Goal: Information Seeking & Learning: Find specific fact

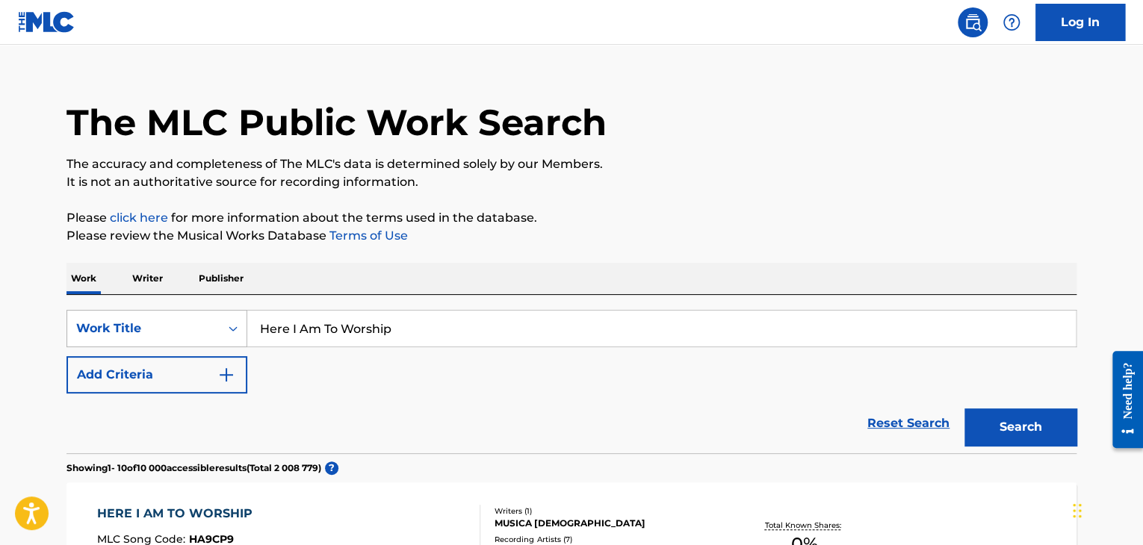
scroll to position [49, 0]
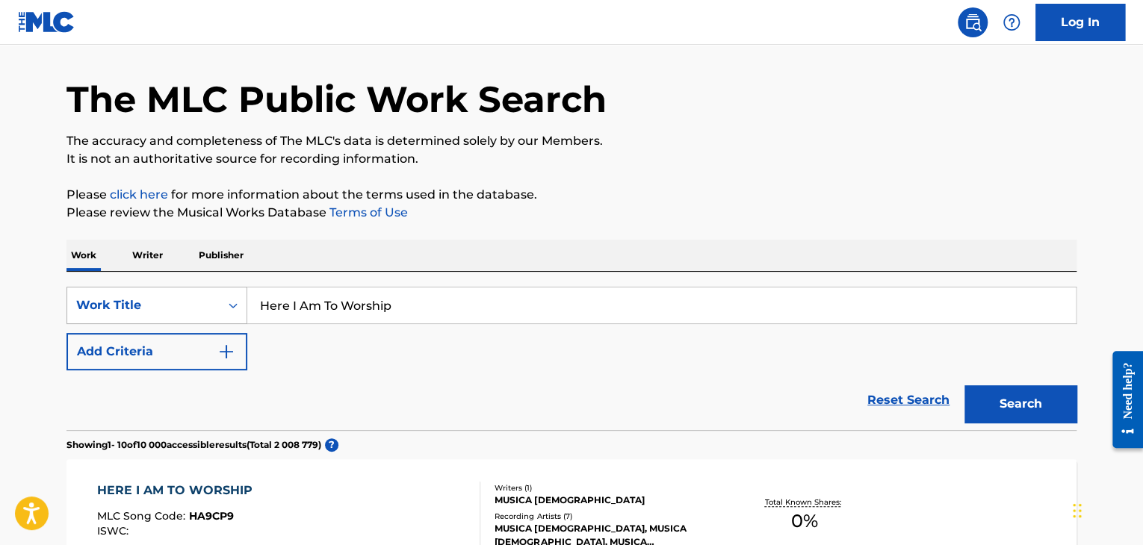
click at [149, 324] on div "Work Title" at bounding box center [156, 305] width 181 height 37
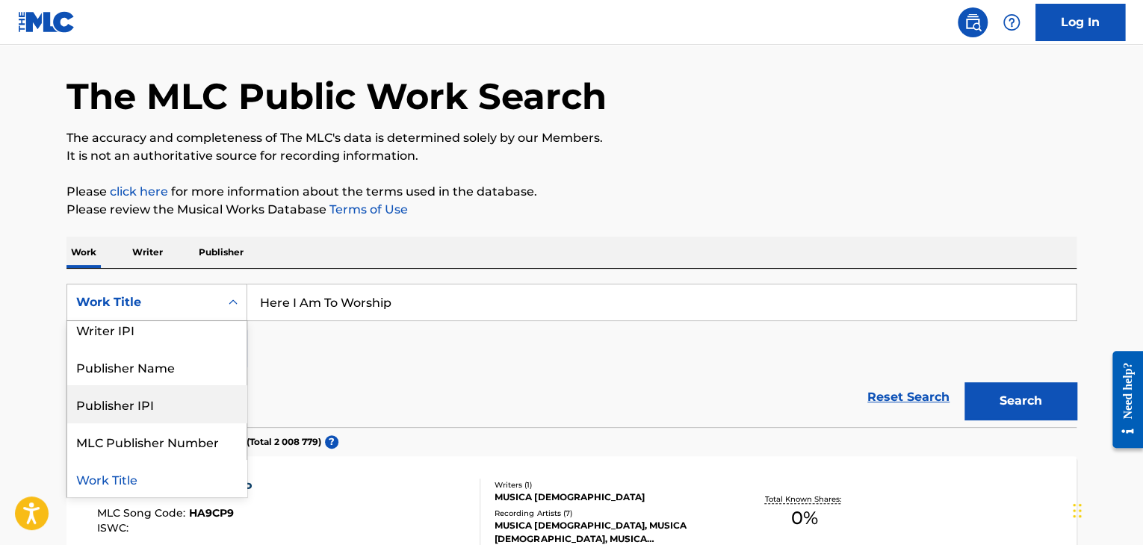
scroll to position [0, 0]
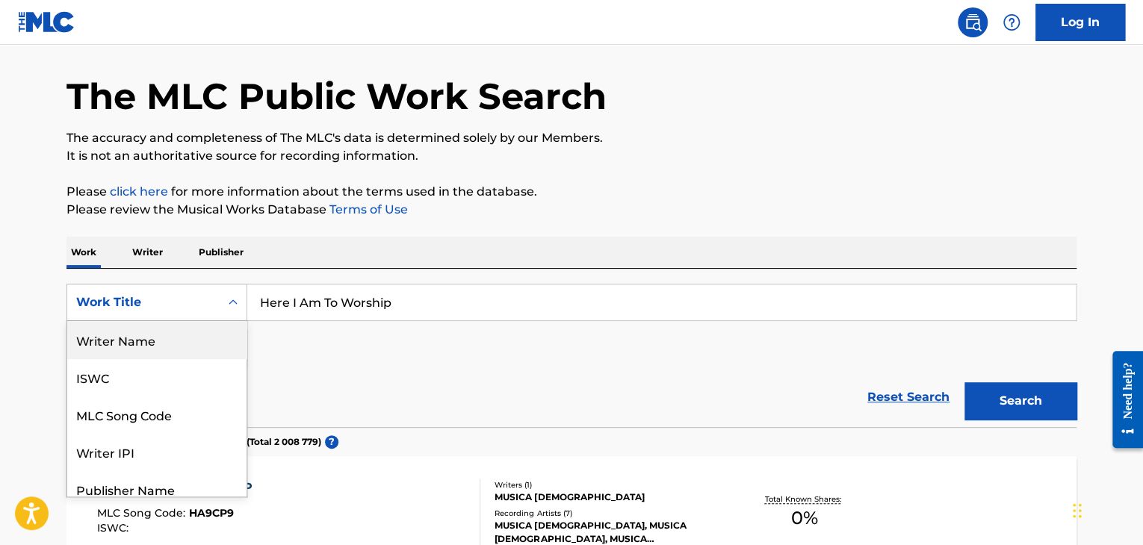
click at [139, 347] on div "Writer Name" at bounding box center [156, 339] width 179 height 37
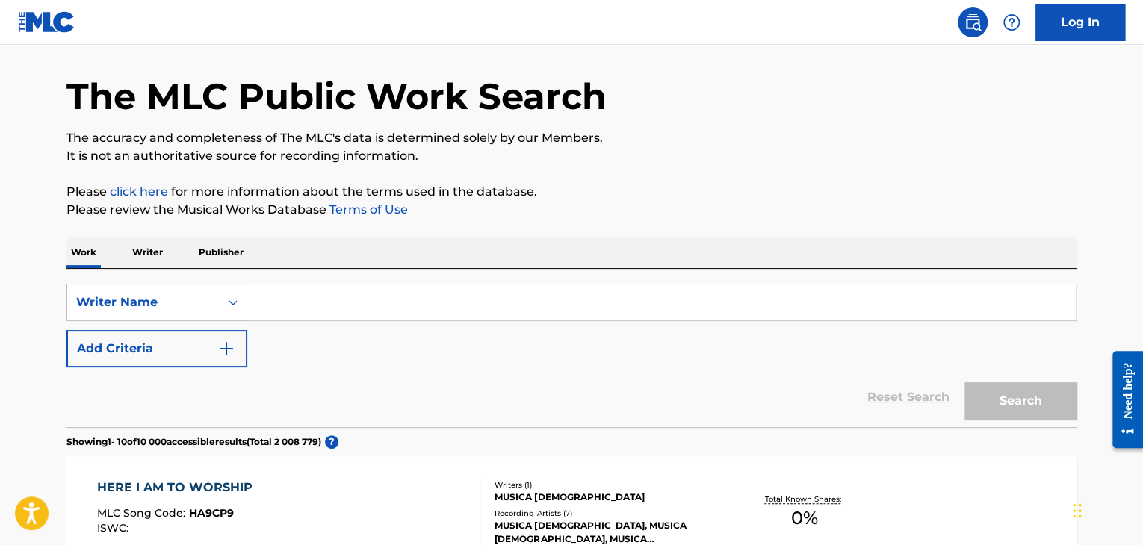
click at [377, 306] on input "Search Form" at bounding box center [661, 303] width 829 height 36
paste input "[PERSON_NAME]"
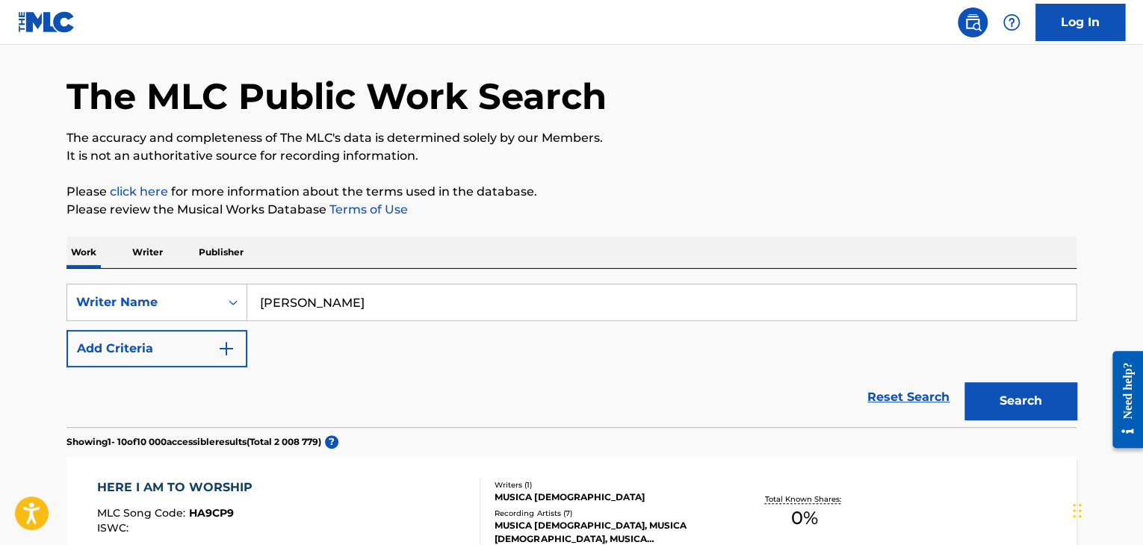
click at [965, 383] on button "Search" at bounding box center [1021, 401] width 112 height 37
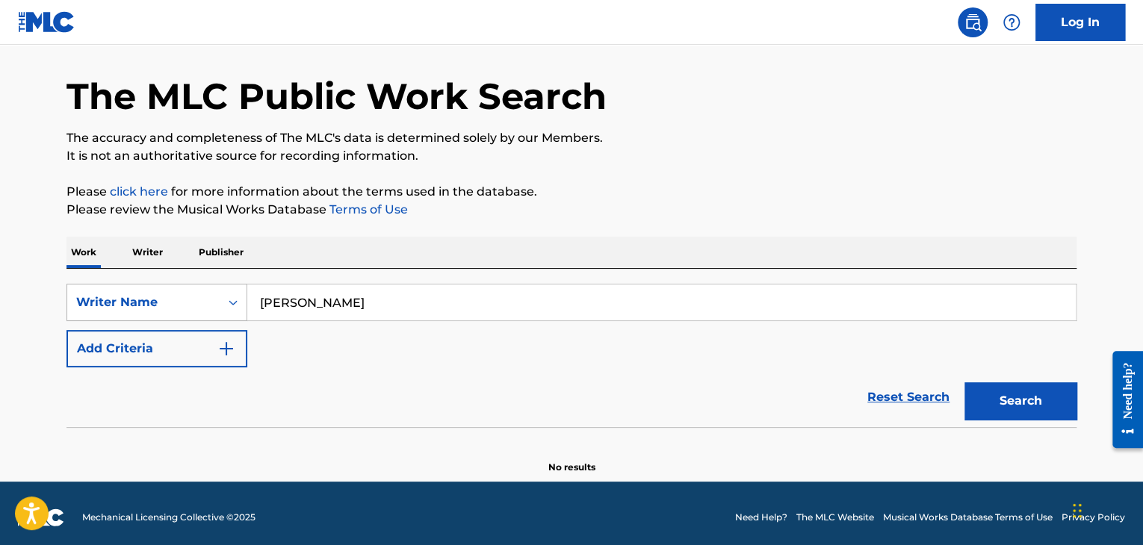
drag, startPoint x: 401, startPoint y: 294, endPoint x: 224, endPoint y: 285, distance: 177.3
click at [224, 285] on div "SearchWithCriteriaa06c8c8e-fa9b-49fe-9952-cd5d307c46eb Writer Name [PERSON_NAME]" at bounding box center [571, 302] width 1010 height 37
paste input "[PERSON_NAME]"
type input "[PERSON_NAME]"
click at [965, 383] on button "Search" at bounding box center [1021, 401] width 112 height 37
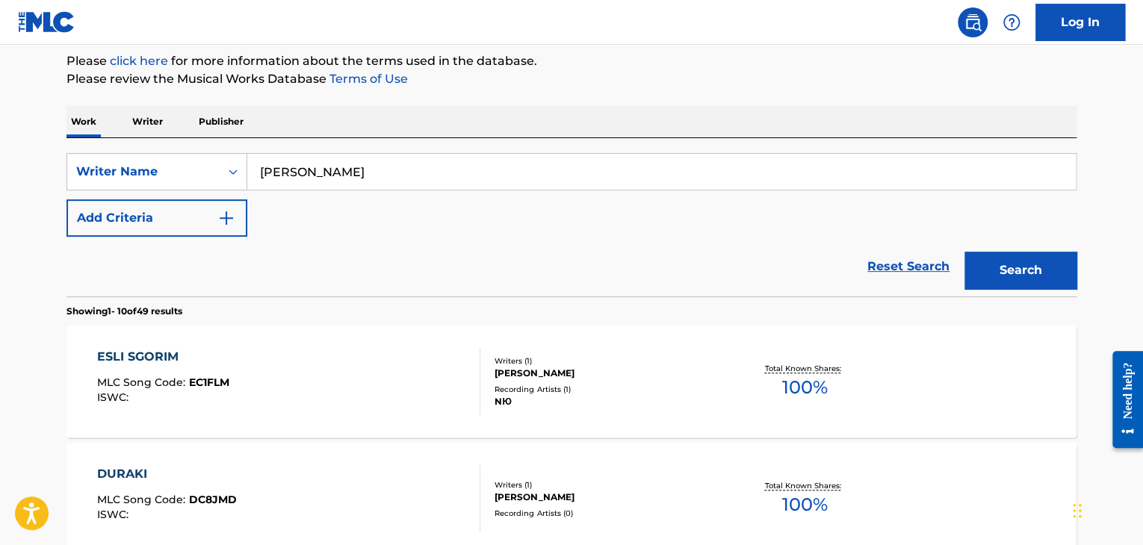
scroll to position [179, 0]
click at [409, 214] on div "SearchWithCriteriaa06c8c8e-fa9b-49fe-9952-cd5d307c46eb Writer Name [PERSON_NAME…" at bounding box center [571, 195] width 1010 height 84
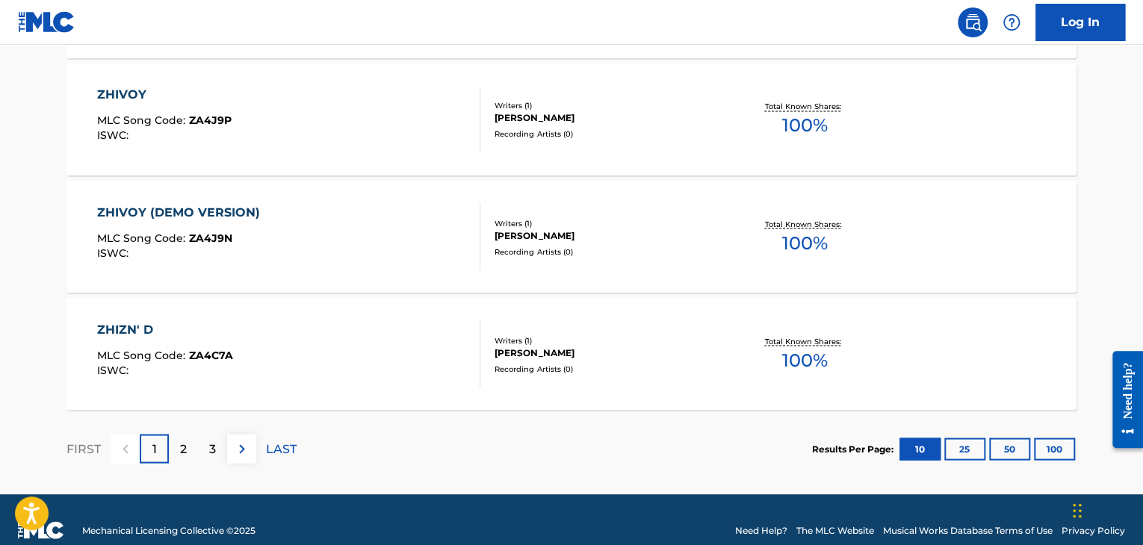
scroll to position [1284, 0]
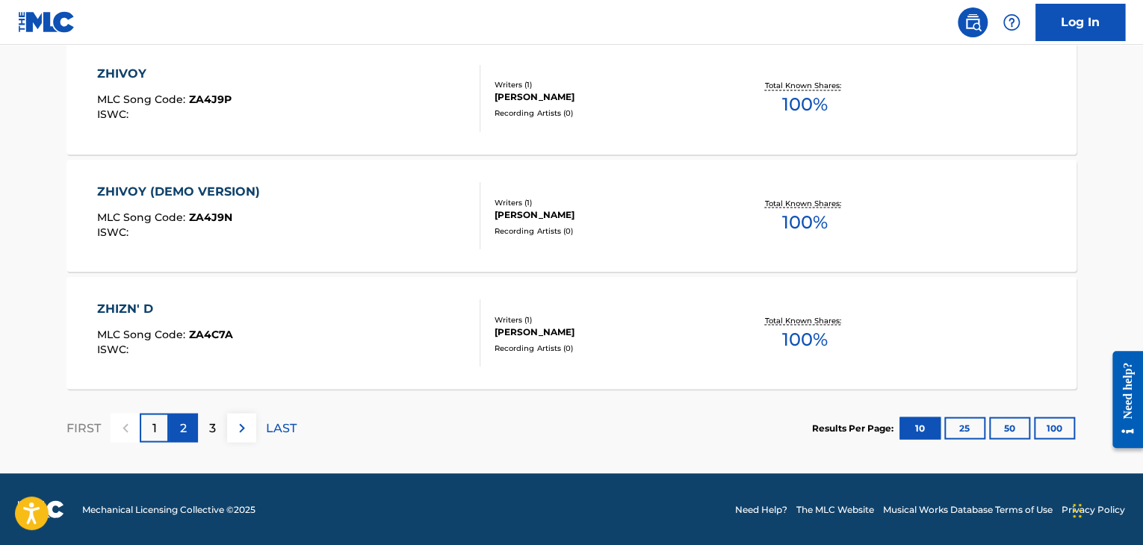
click at [182, 433] on p "2" at bounding box center [183, 428] width 7 height 18
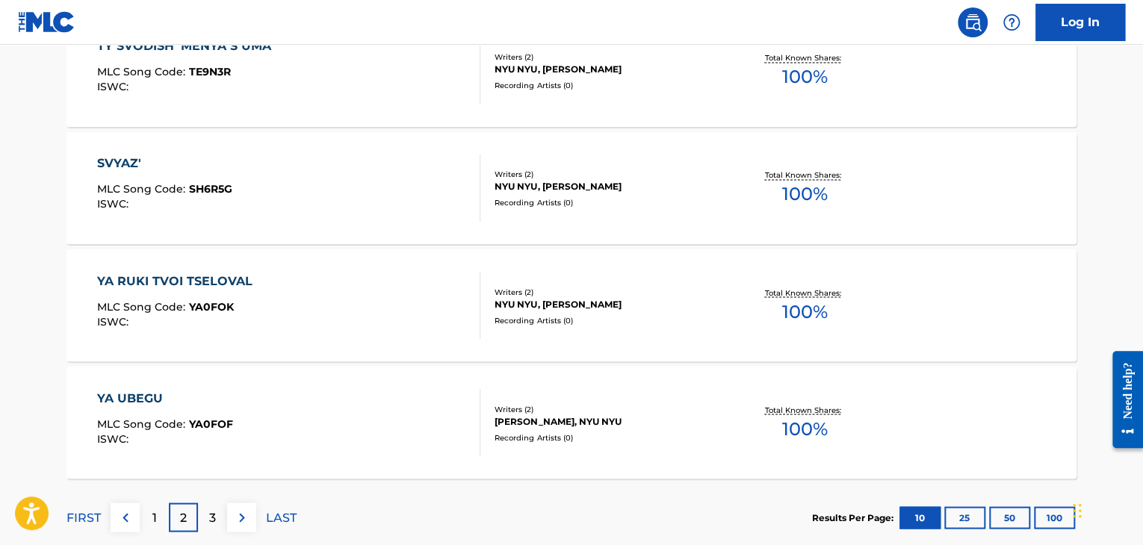
scroll to position [1192, 0]
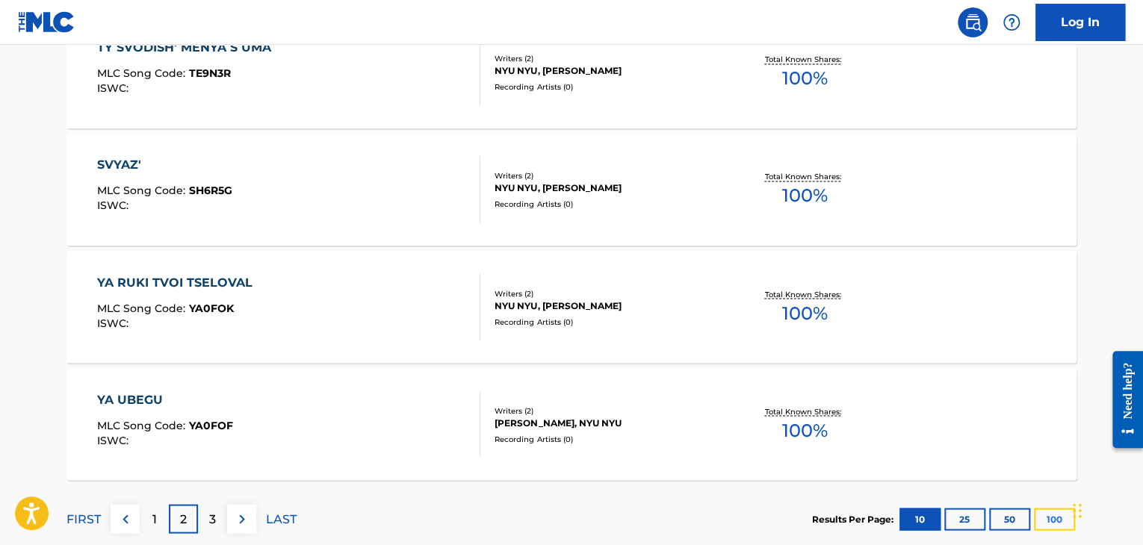
click at [1046, 521] on button "100" at bounding box center [1054, 519] width 41 height 22
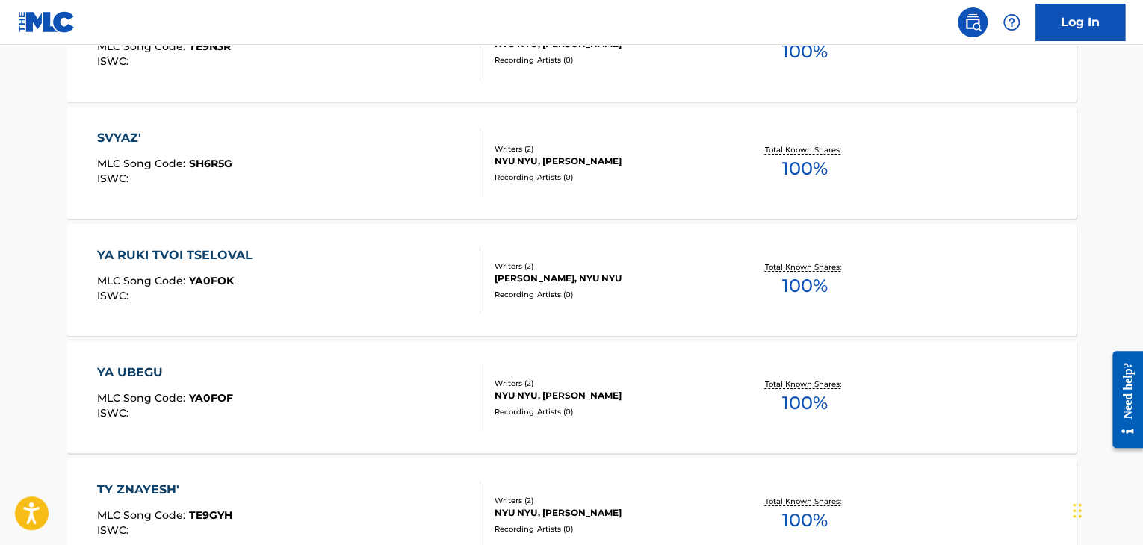
scroll to position [2137, 0]
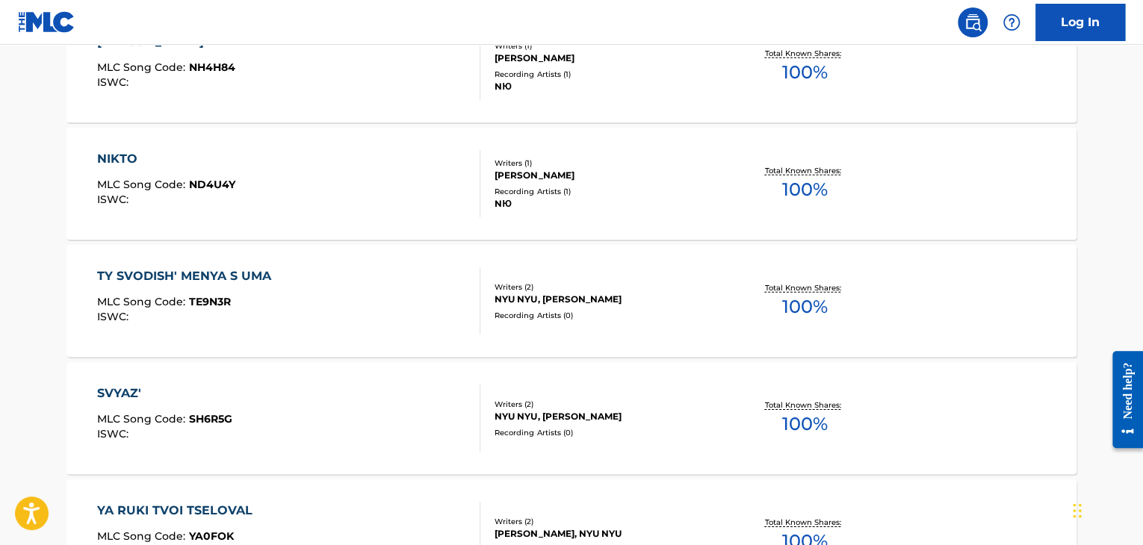
click at [548, 169] on div "[PERSON_NAME]" at bounding box center [608, 175] width 226 height 13
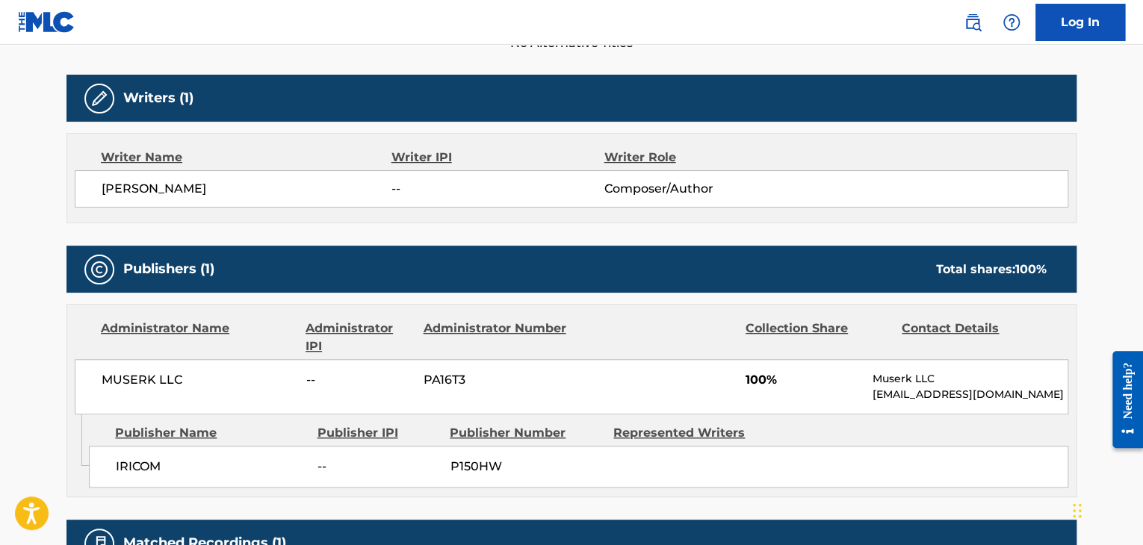
scroll to position [454, 0]
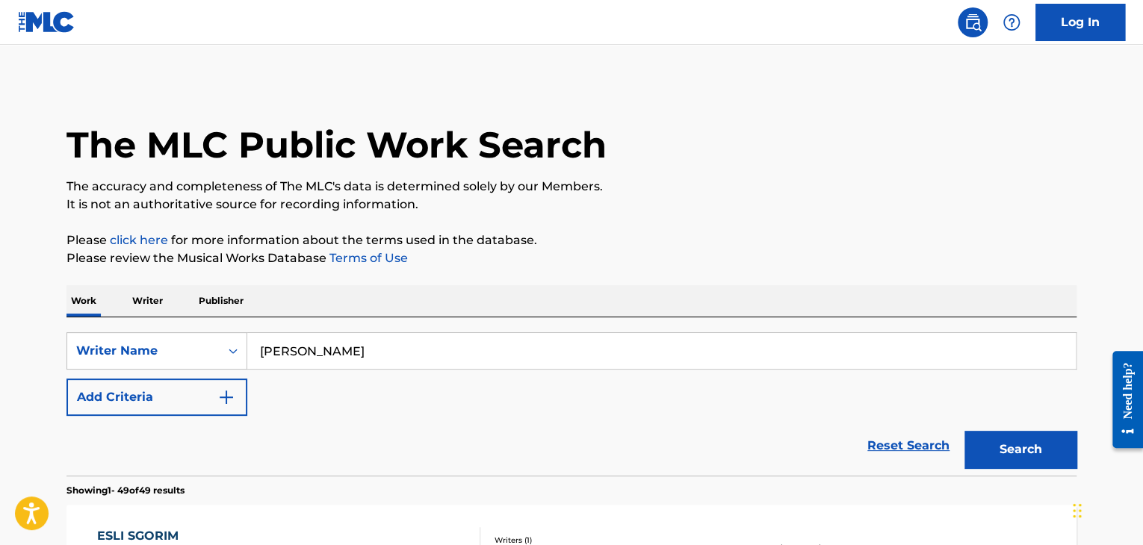
drag, startPoint x: 385, startPoint y: 351, endPoint x: 249, endPoint y: 365, distance: 136.7
click at [249, 365] on input "[PERSON_NAME]" at bounding box center [661, 351] width 829 height 36
paste input "[PERSON_NAME]"
click at [965, 431] on button "Search" at bounding box center [1021, 449] width 112 height 37
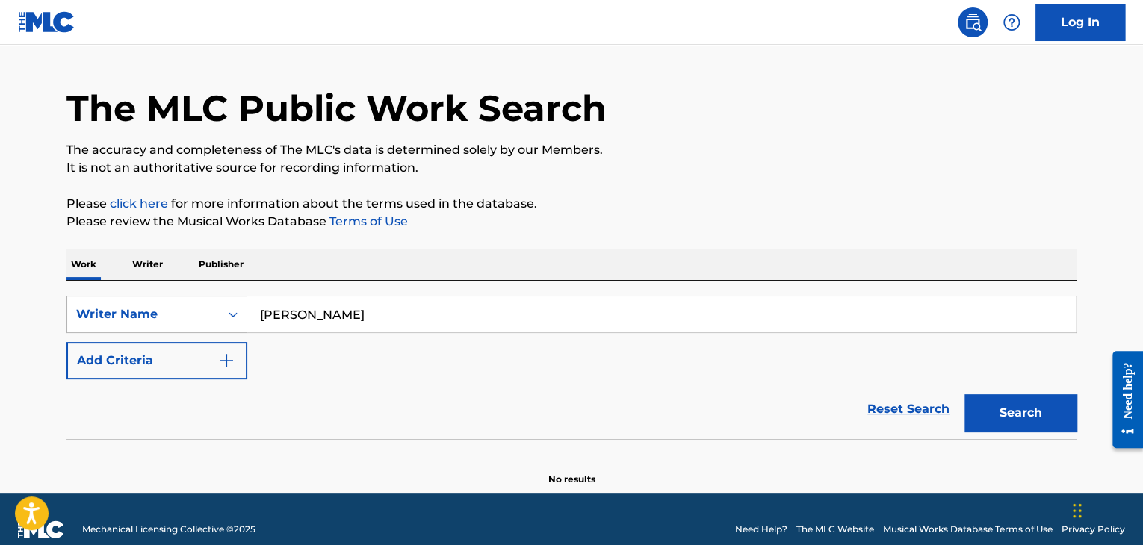
click at [205, 333] on div "Writer Name" at bounding box center [156, 314] width 181 height 37
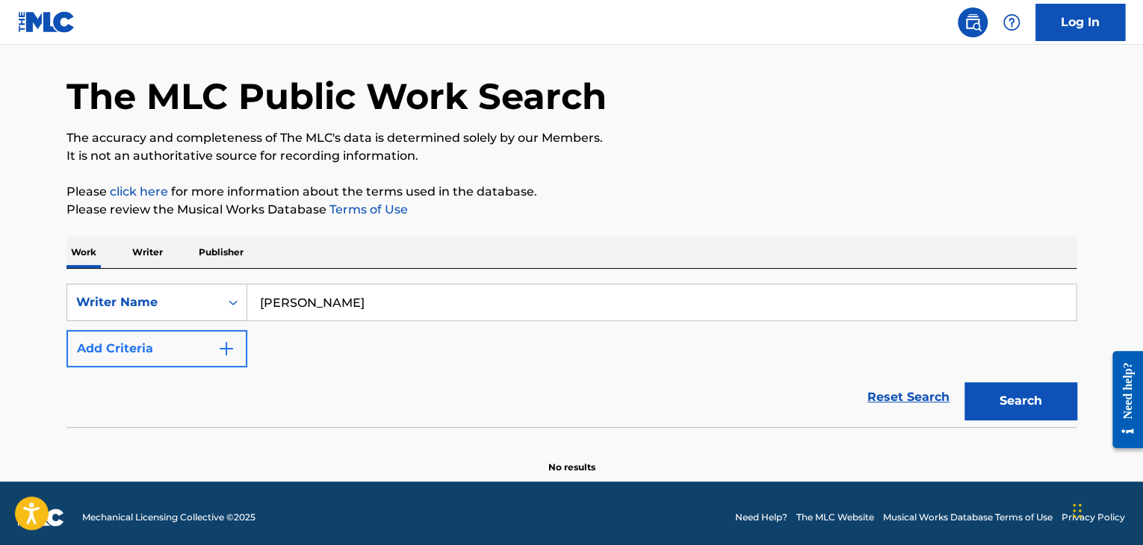
drag, startPoint x: 424, startPoint y: 306, endPoint x: 120, endPoint y: 337, distance: 306.4
click at [120, 337] on div "SearchWithCriteriaa06c8c8e-fa9b-49fe-9952-cd5d307c46eb Writer Name [PERSON_NAME…" at bounding box center [571, 326] width 1010 height 84
paste input "Y.K. Music"
click at [965, 383] on button "Search" at bounding box center [1021, 401] width 112 height 37
click at [179, 310] on div "Writer Name" at bounding box center [143, 303] width 134 height 18
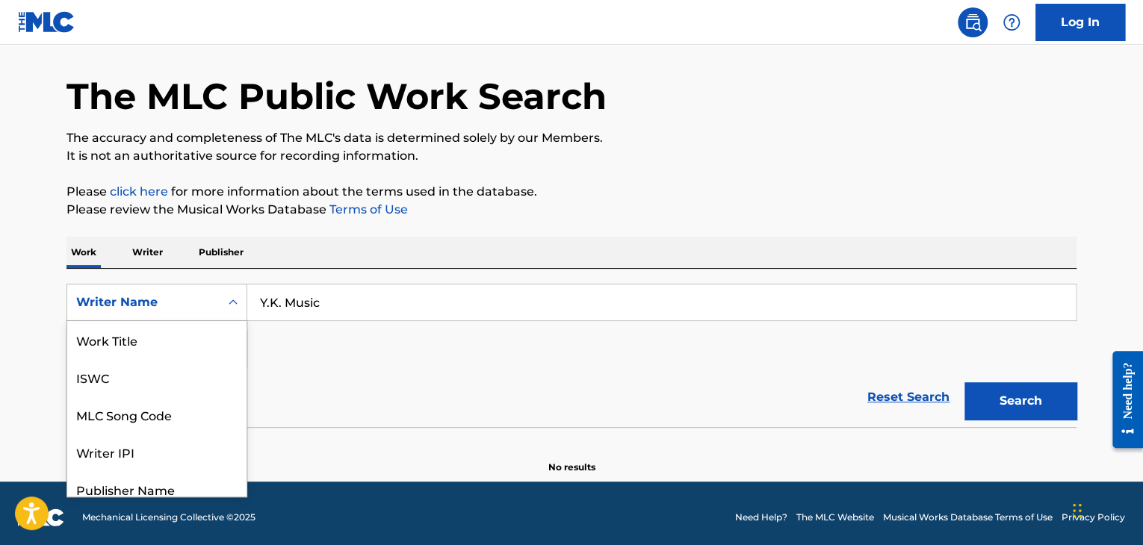
scroll to position [75, 0]
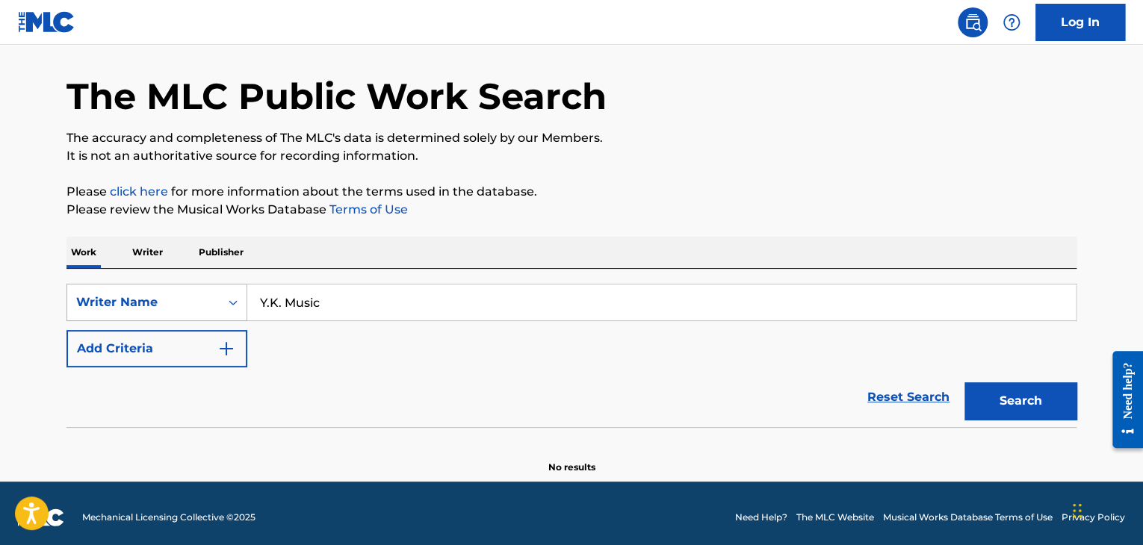
drag, startPoint x: 353, startPoint y: 304, endPoint x: 182, endPoint y: 296, distance: 172.0
click at [182, 296] on div "SearchWithCriteriaa06c8c8e-fa9b-49fe-9952-cd5d307c46eb Writer Name Y.K. Music" at bounding box center [571, 302] width 1010 height 37
paste input "[PERSON_NAME]"
click at [965, 383] on button "Search" at bounding box center [1021, 401] width 112 height 37
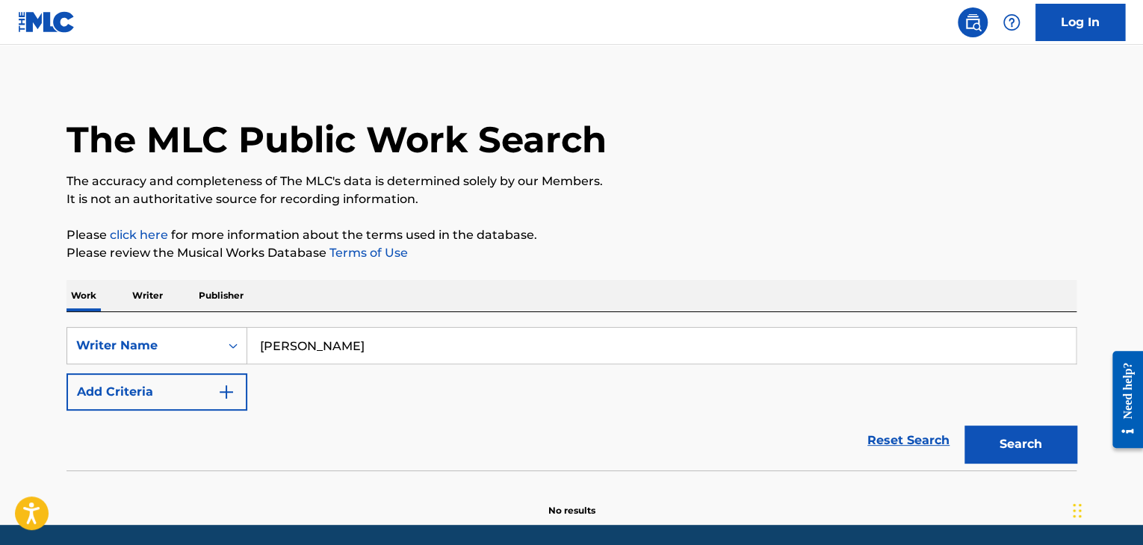
scroll to position [4, 0]
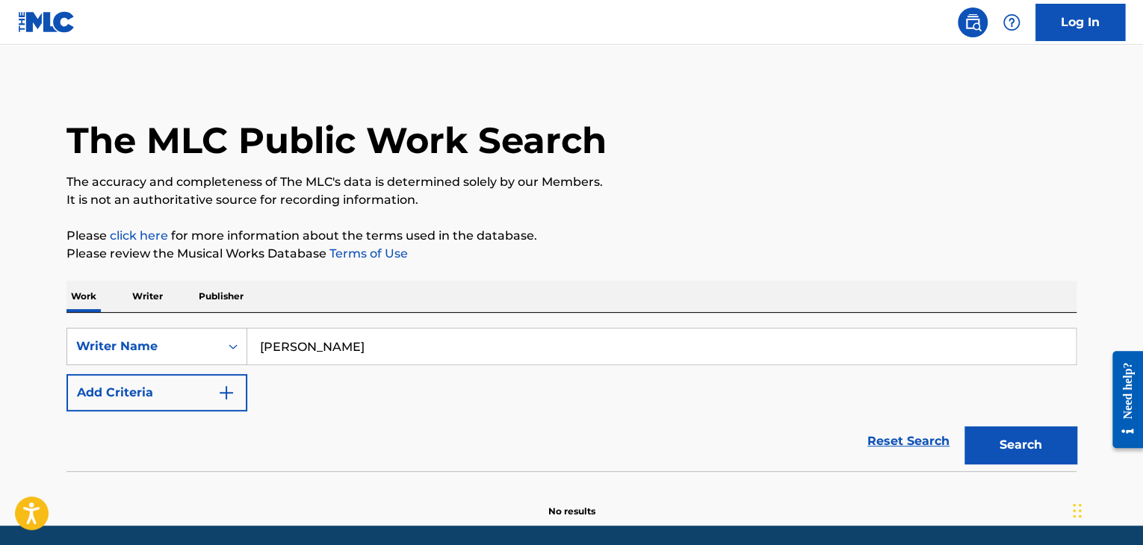
drag, startPoint x: 348, startPoint y: 343, endPoint x: 268, endPoint y: 341, distance: 80.0
click at [268, 341] on input "[PERSON_NAME]" at bounding box center [661, 347] width 829 height 36
type input "Y"
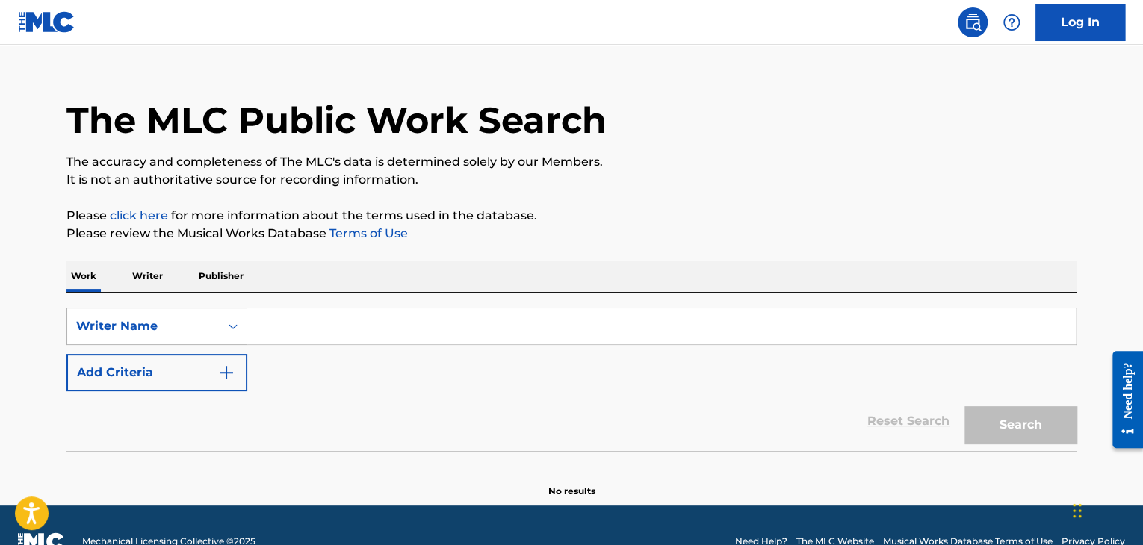
click at [167, 344] on div "Writer Name" at bounding box center [156, 326] width 181 height 37
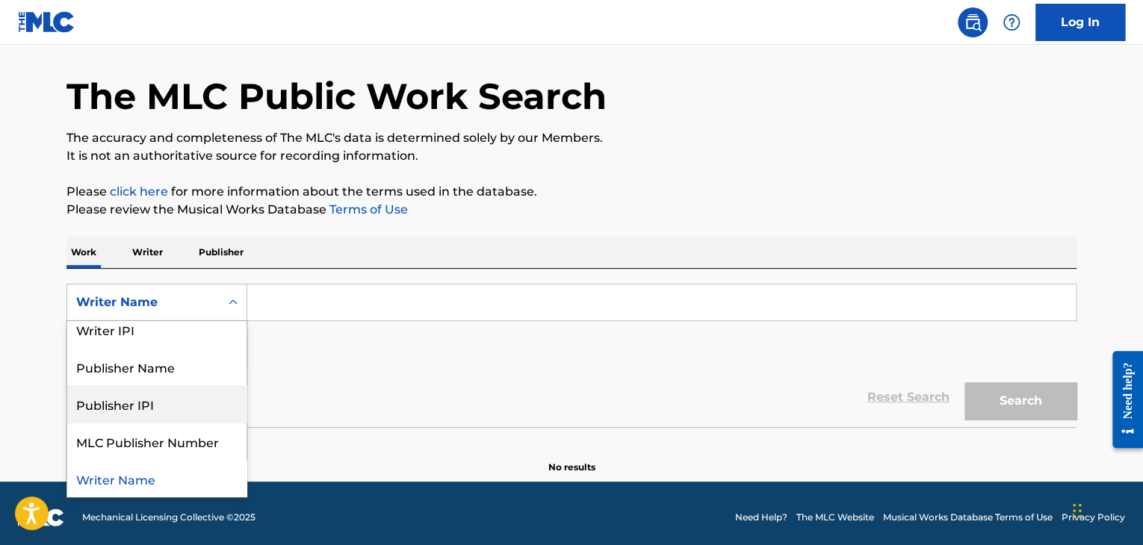
scroll to position [0, 0]
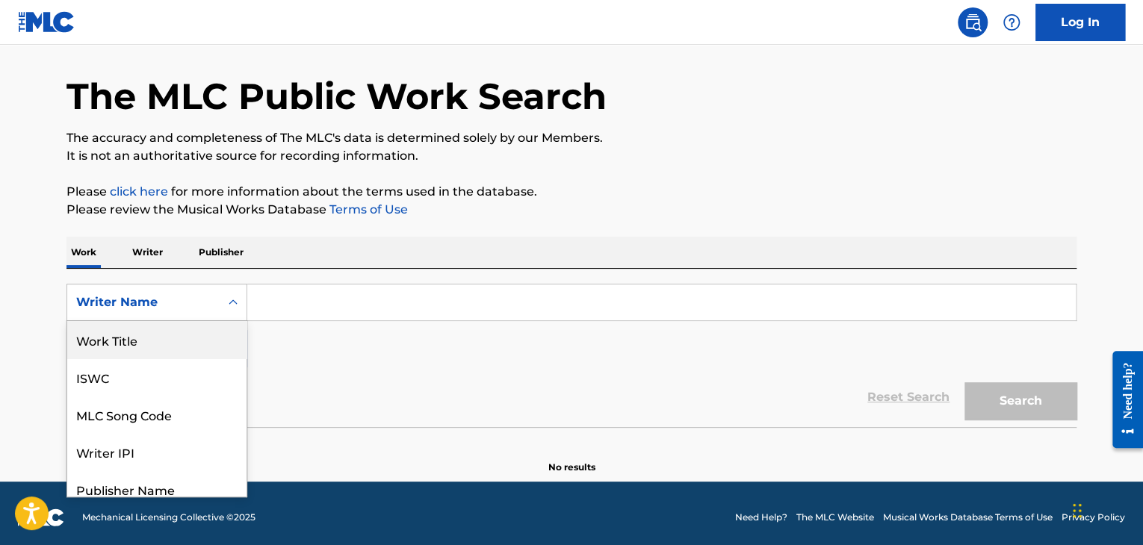
click at [140, 343] on div "Work Title" at bounding box center [156, 339] width 179 height 37
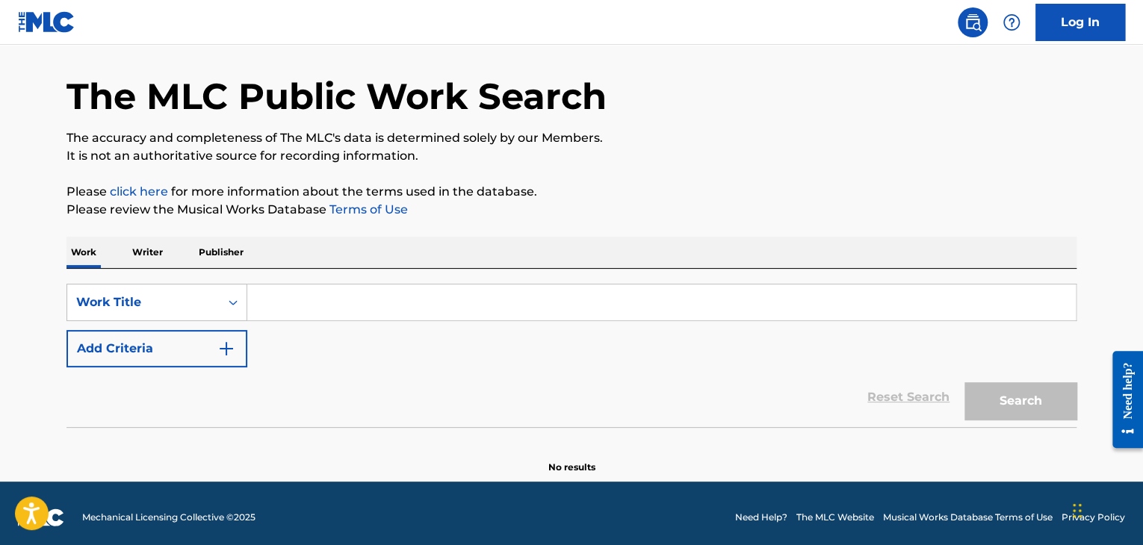
click at [268, 303] on input "Search Form" at bounding box center [661, 303] width 829 height 36
paste input "Ніч"
type input "Ніч"
click at [965, 383] on button "Search" at bounding box center [1021, 401] width 112 height 37
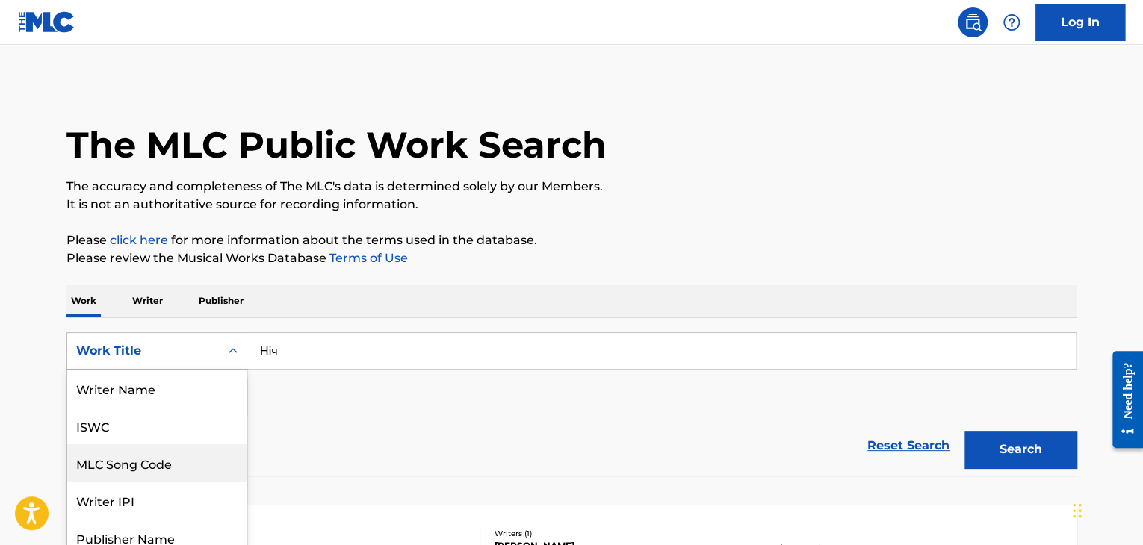
scroll to position [45, 0]
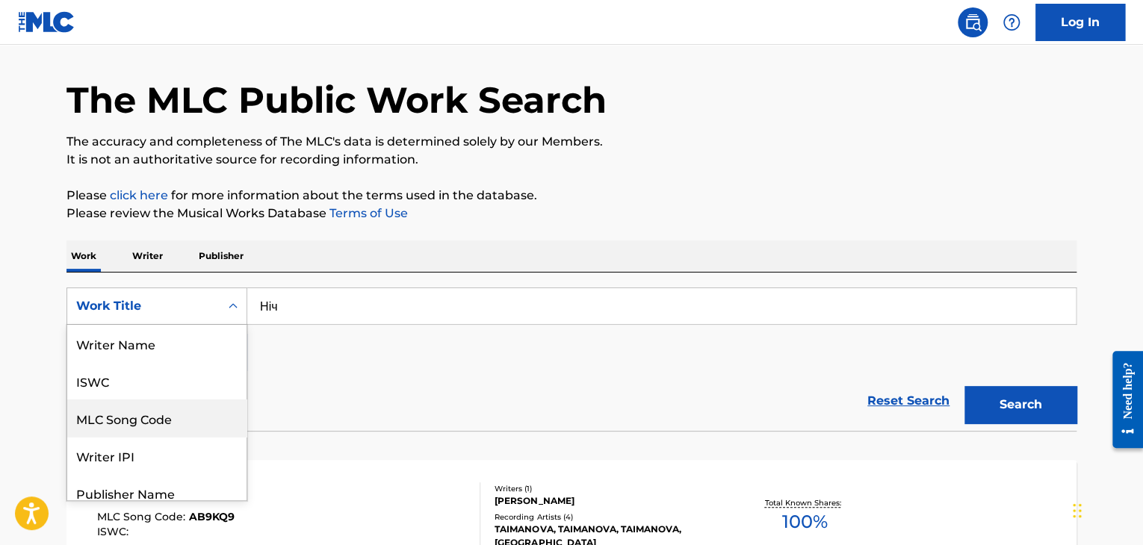
click at [211, 325] on div "8 results available. Use Up and Down to choose options, press Enter to select t…" at bounding box center [156, 306] width 181 height 37
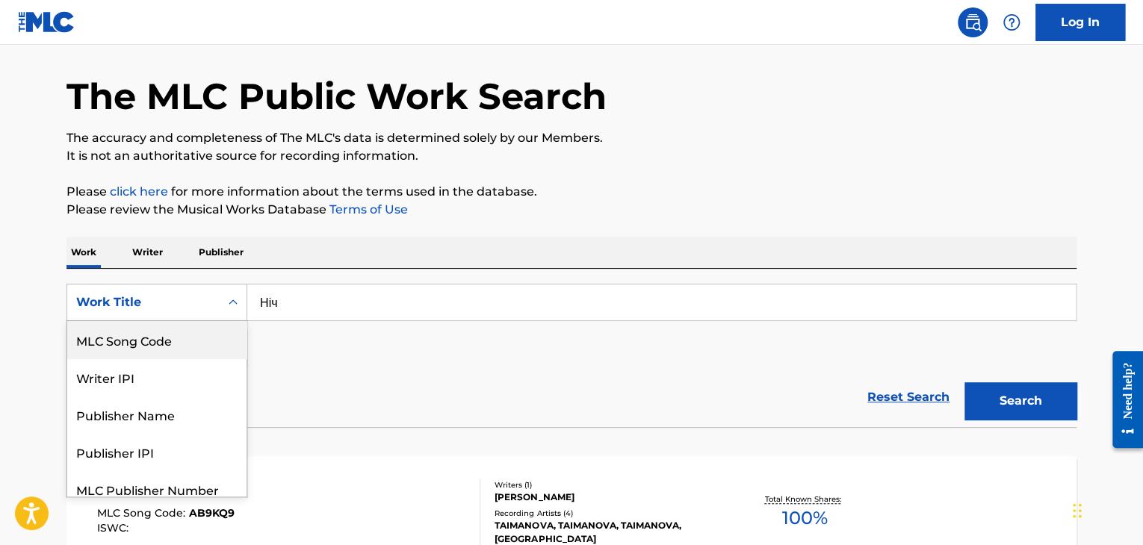
scroll to position [0, 0]
click at [155, 345] on div "Writer Name" at bounding box center [156, 339] width 179 height 37
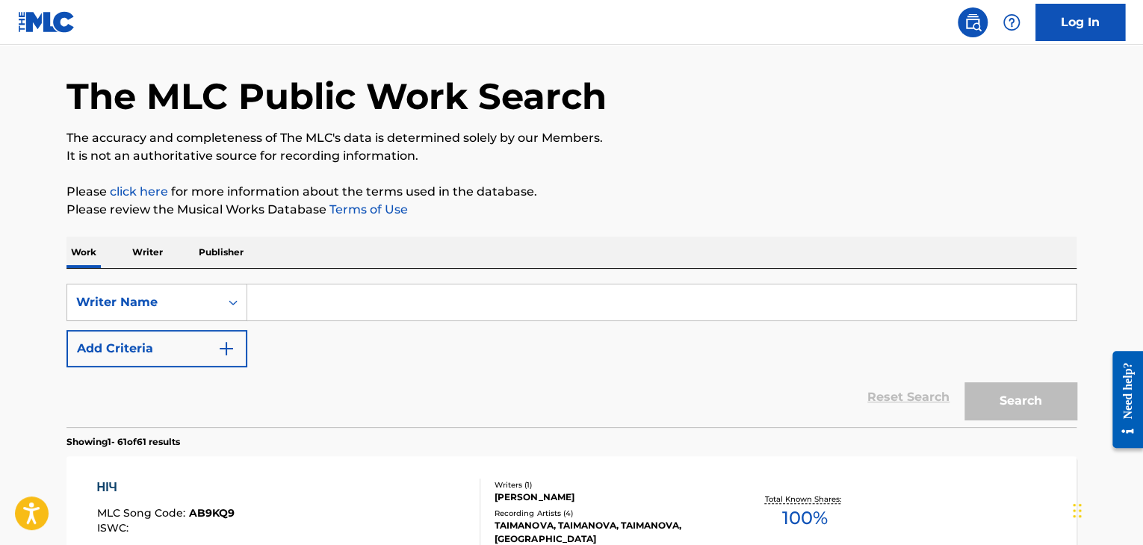
click at [261, 312] on input "Search Form" at bounding box center [661, 303] width 829 height 36
paste input "Renat Abushev"
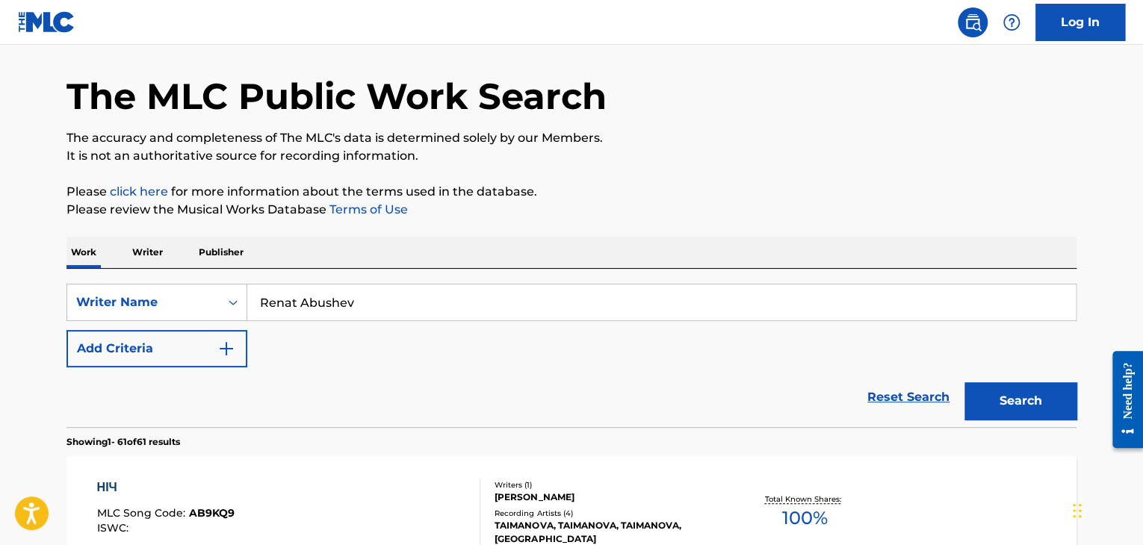
click at [965, 383] on button "Search" at bounding box center [1021, 401] width 112 height 37
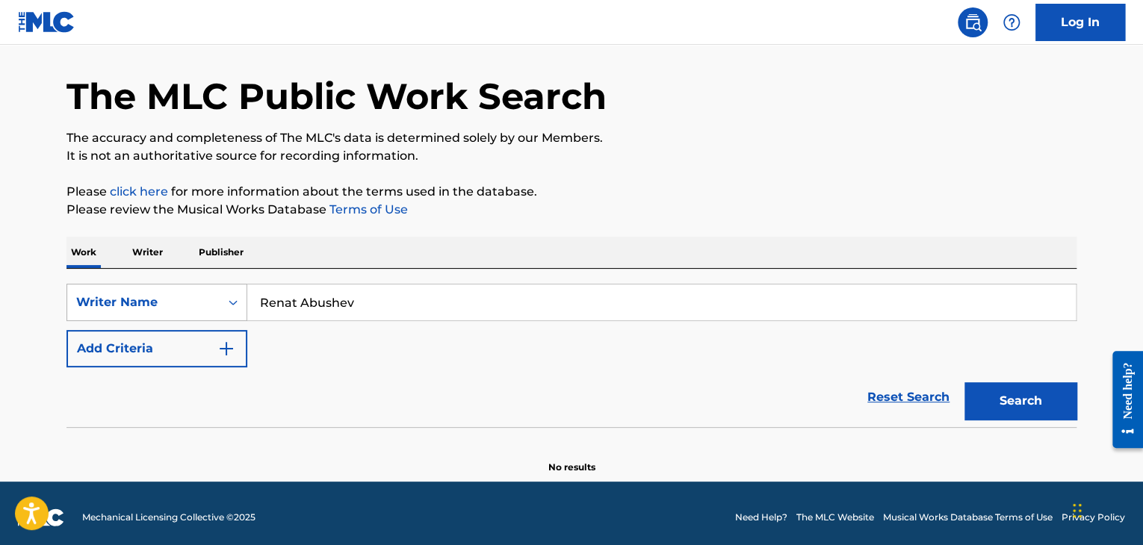
drag, startPoint x: 394, startPoint y: 299, endPoint x: 147, endPoint y: 295, distance: 247.3
click at [147, 295] on div "SearchWithCriteria5d8eeda8-6489-4415-89e4-16618492fcff Writer Name [PERSON_NAME]" at bounding box center [571, 302] width 1010 height 37
paste input "[PERSON_NAME]"
type input "[PERSON_NAME]"
click at [965, 383] on button "Search" at bounding box center [1021, 401] width 112 height 37
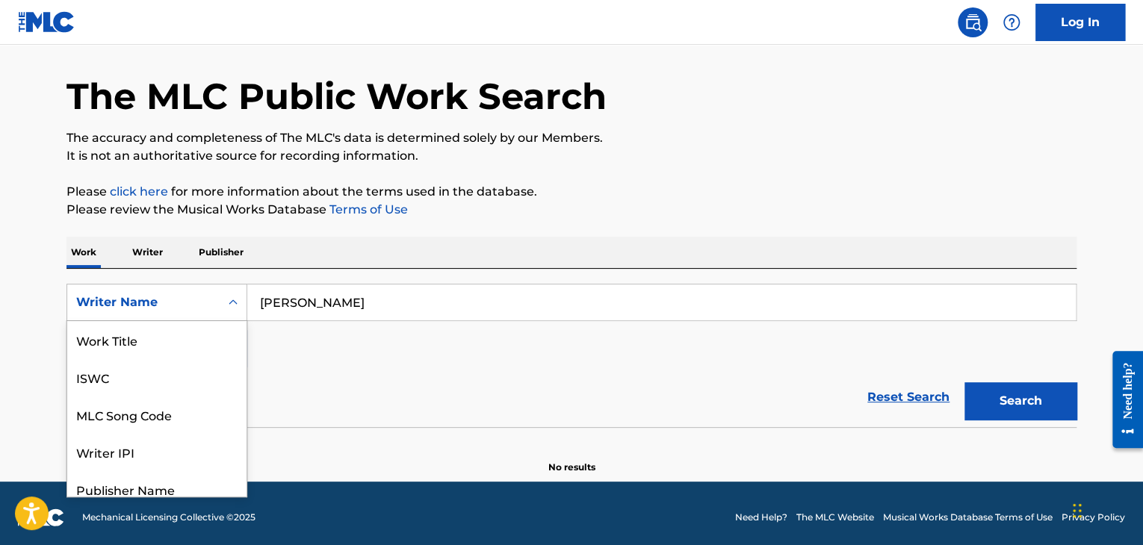
click at [194, 306] on div "Writer Name" at bounding box center [143, 303] width 134 height 18
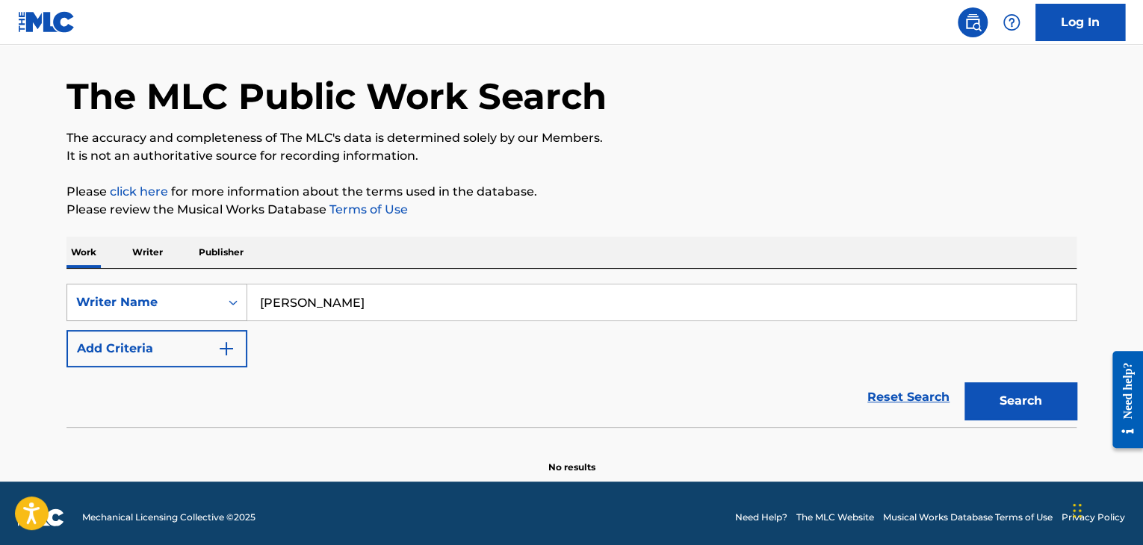
drag, startPoint x: 365, startPoint y: 298, endPoint x: 116, endPoint y: 306, distance: 248.9
click at [116, 306] on div "SearchWithCriteria5d8eeda8-6489-4415-89e4-16618492fcff Writer Name [PERSON_NAME]" at bounding box center [571, 302] width 1010 height 37
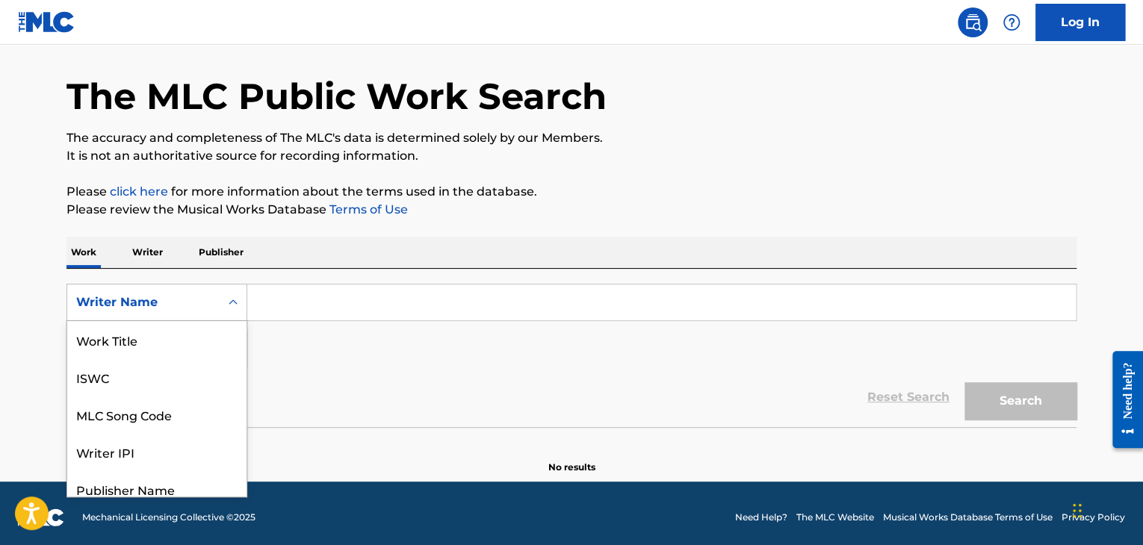
click at [116, 306] on div "Writer Name" at bounding box center [143, 303] width 134 height 18
click at [131, 345] on div "Work Title" at bounding box center [156, 339] width 179 height 37
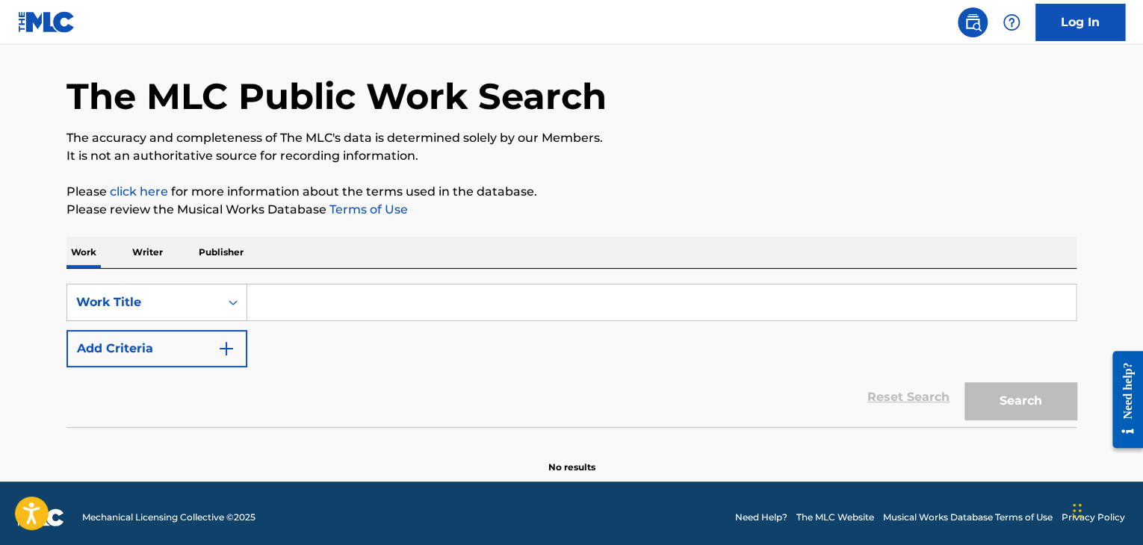
click at [280, 299] on input "Search Form" at bounding box center [661, 303] width 829 height 36
paste input "BACK2BACK"
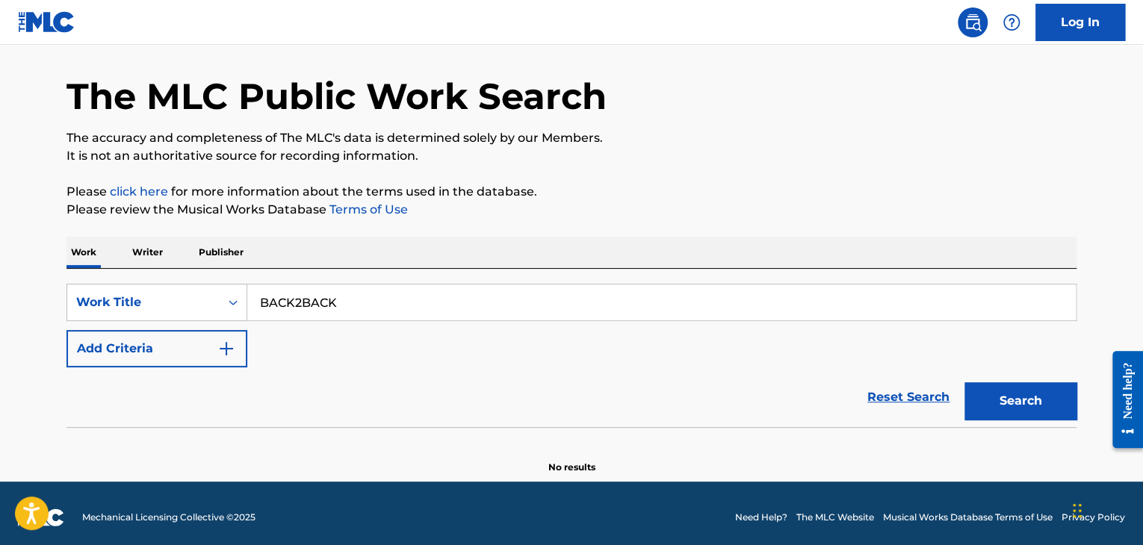
type input "BACK2BACK"
click at [965, 383] on button "Search" at bounding box center [1021, 401] width 112 height 37
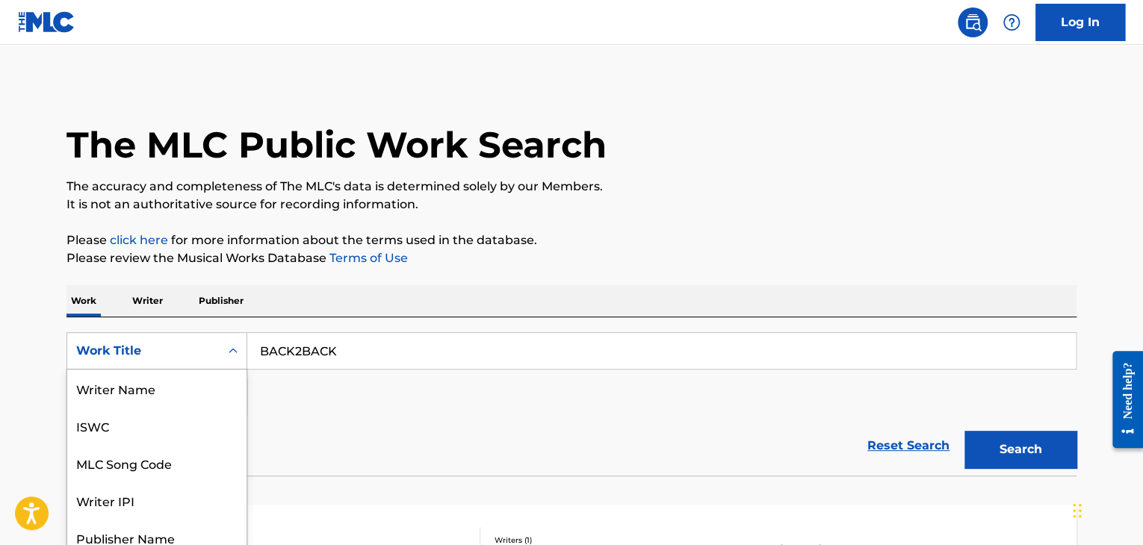
scroll to position [46, 0]
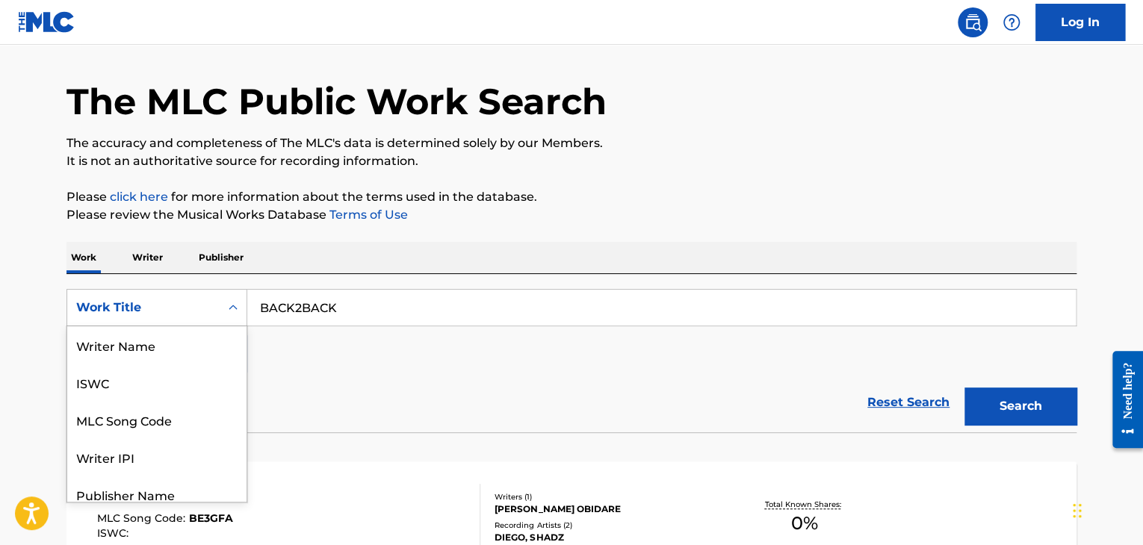
click at [131, 326] on div "8 results available. Use Up and Down to choose options, press Enter to select t…" at bounding box center [156, 307] width 181 height 37
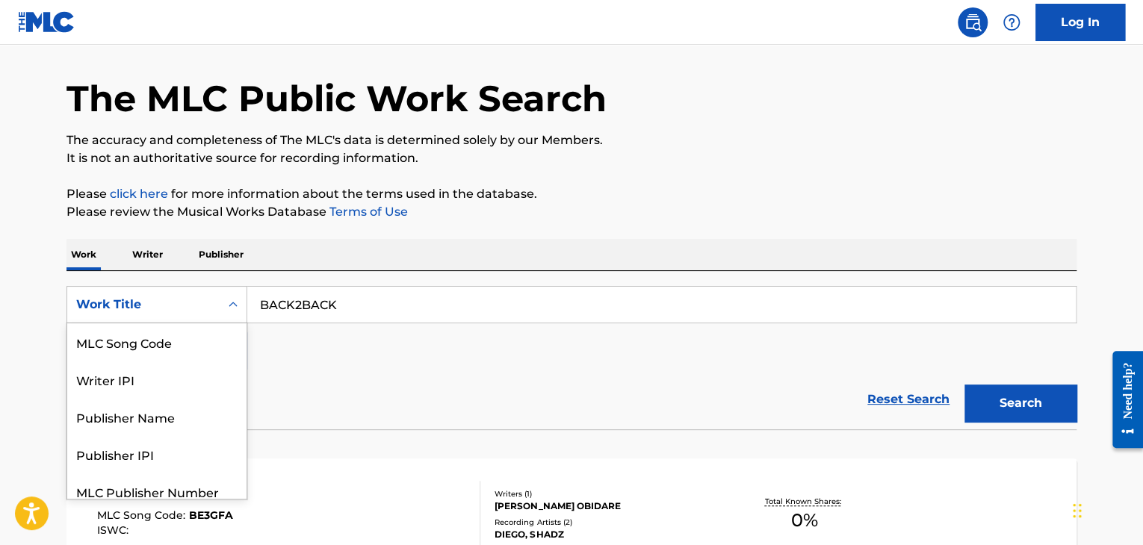
scroll to position [49, 0]
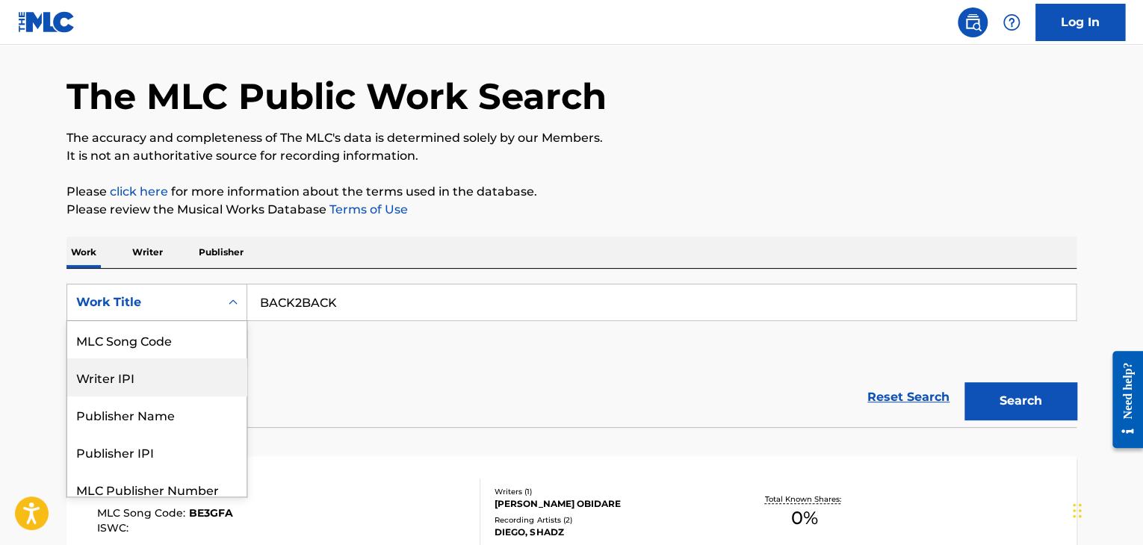
click at [133, 369] on div "Writer IPI" at bounding box center [156, 377] width 179 height 37
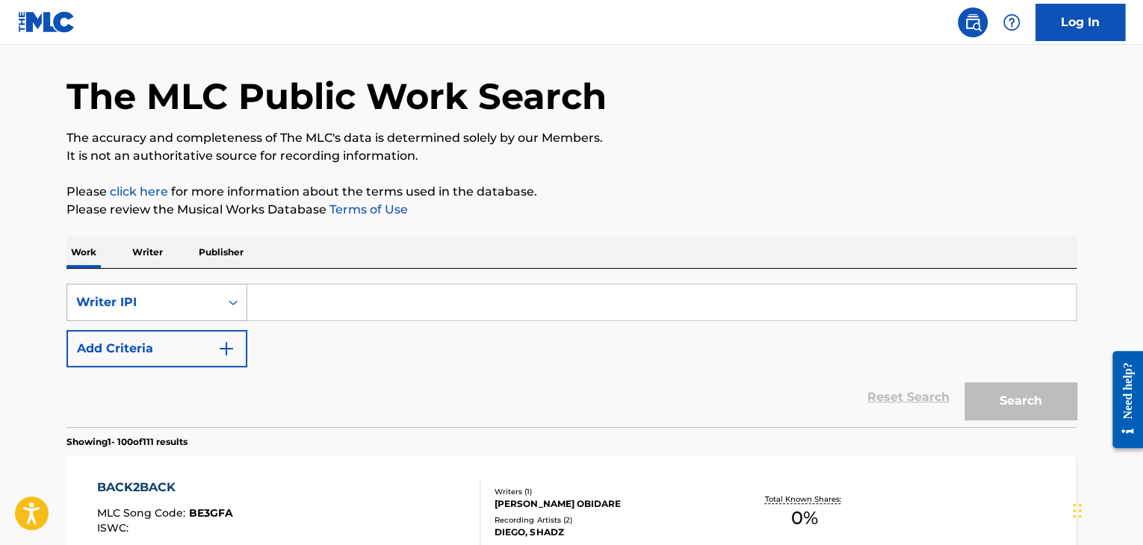
click at [134, 301] on div "Writer IPI" at bounding box center [143, 303] width 134 height 18
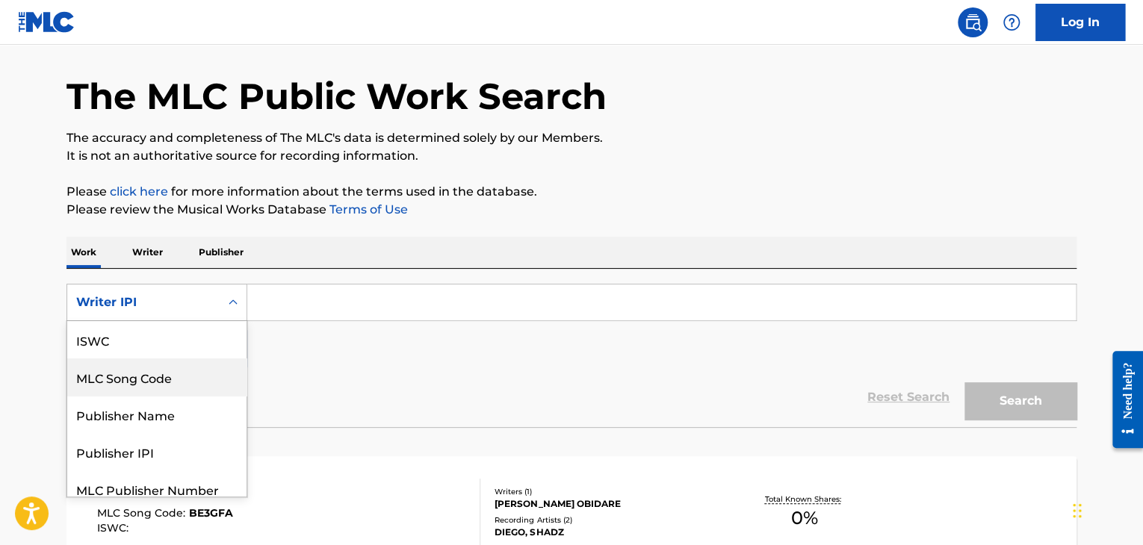
scroll to position [0, 0]
click at [110, 389] on div "Writer Name" at bounding box center [156, 377] width 179 height 37
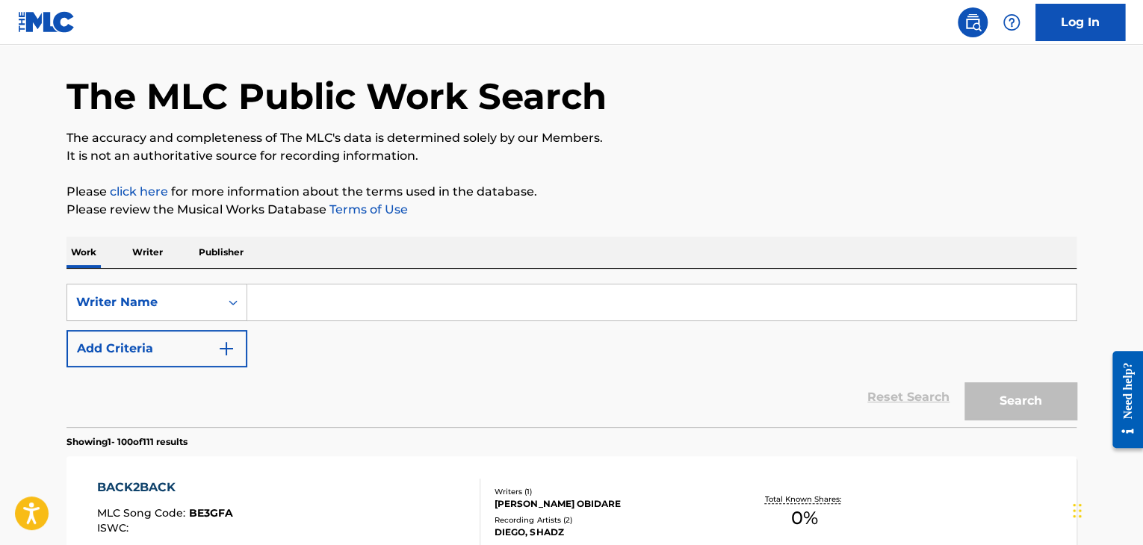
click at [311, 301] on input "Search Form" at bounding box center [661, 303] width 829 height 36
paste input "STRLGHT"
type input "STRLGHT"
click at [965, 383] on button "Search" at bounding box center [1021, 401] width 112 height 37
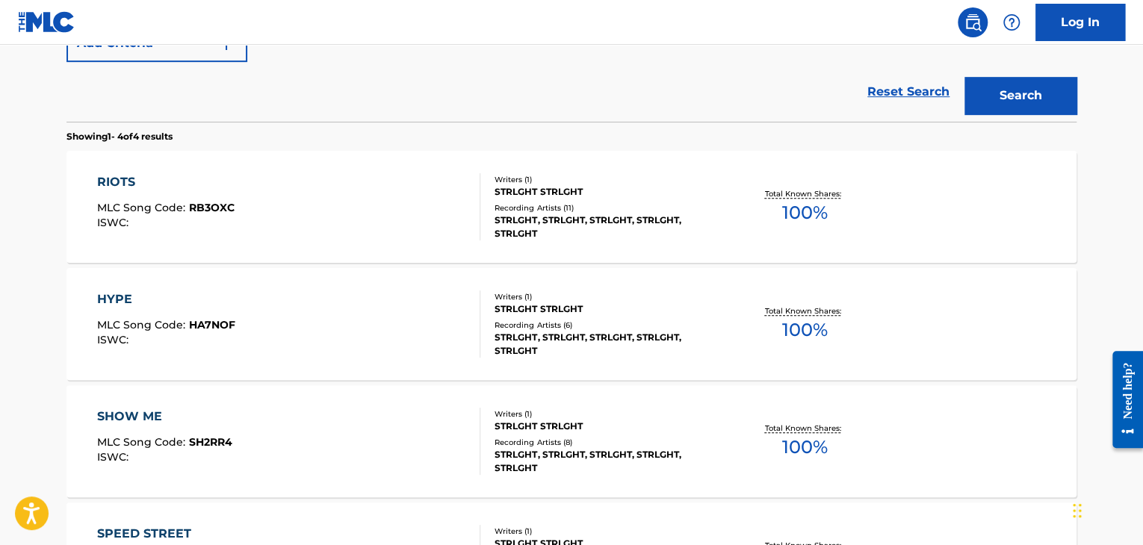
scroll to position [353, 0]
click at [527, 186] on div "STRLGHT STRLGHT" at bounding box center [608, 192] width 226 height 13
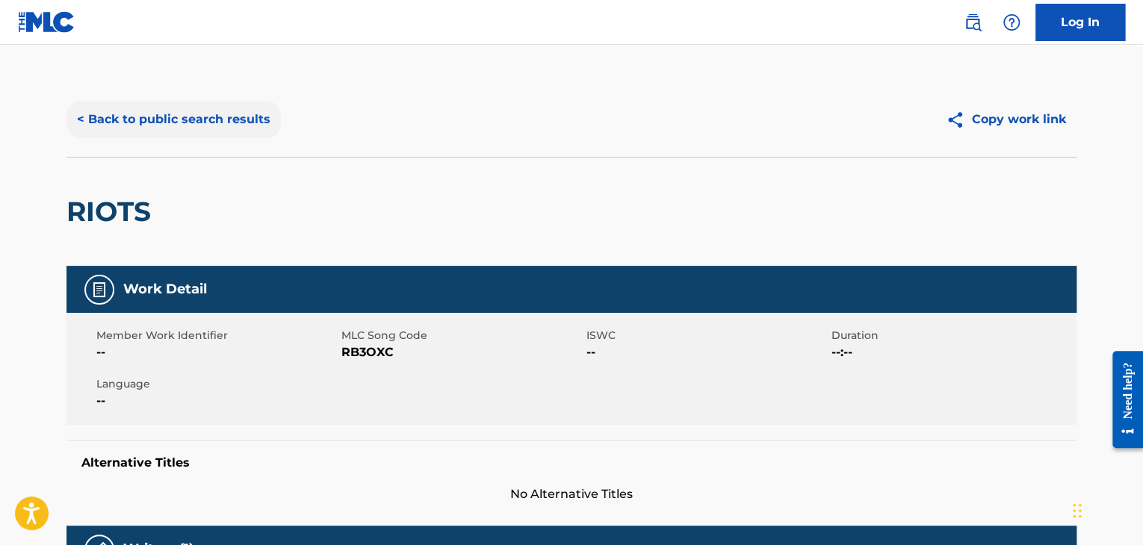
click at [136, 114] on button "< Back to public search results" at bounding box center [173, 119] width 214 height 37
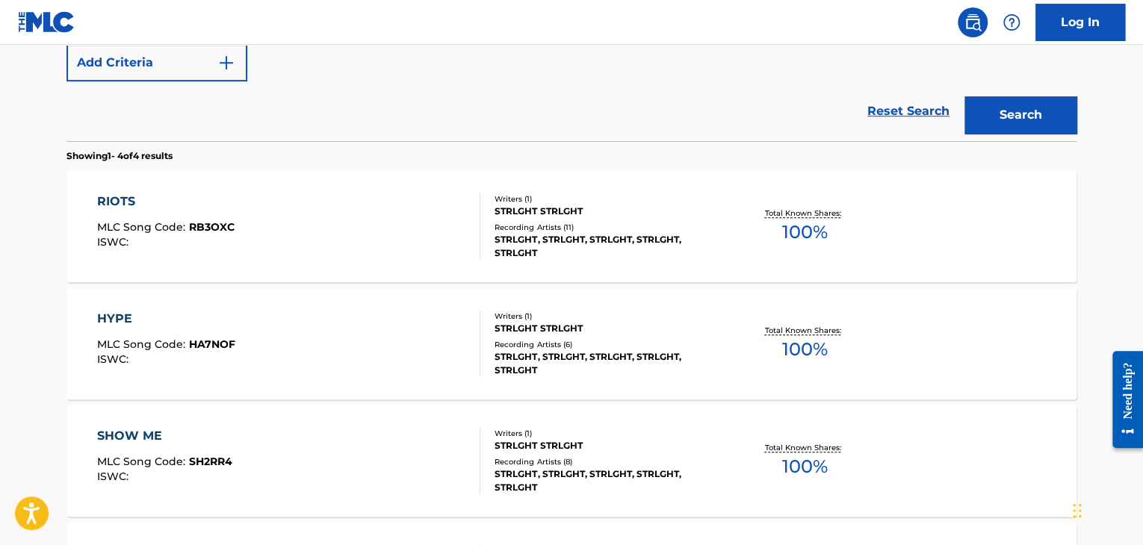
scroll to position [302, 0]
